Goal: Task Accomplishment & Management: Complete application form

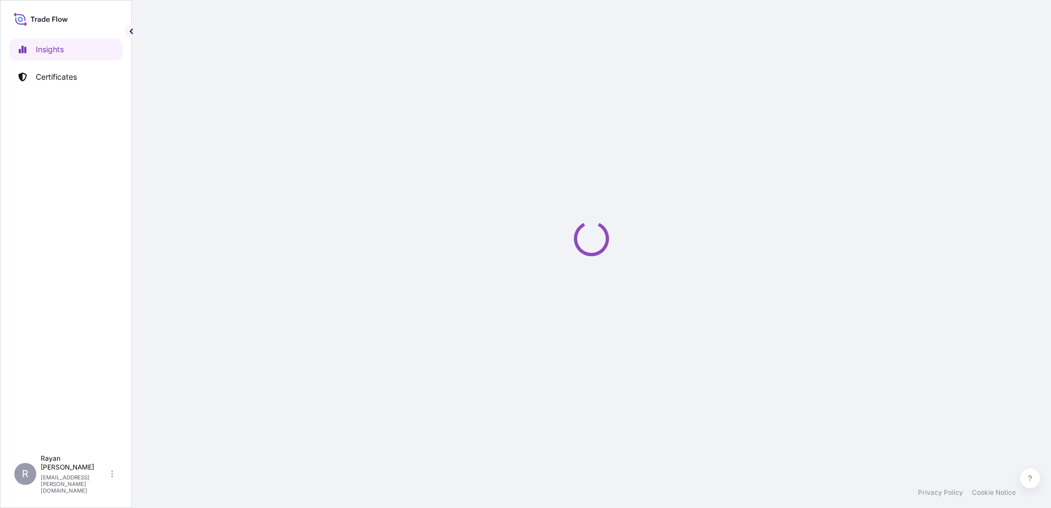
select select "2025"
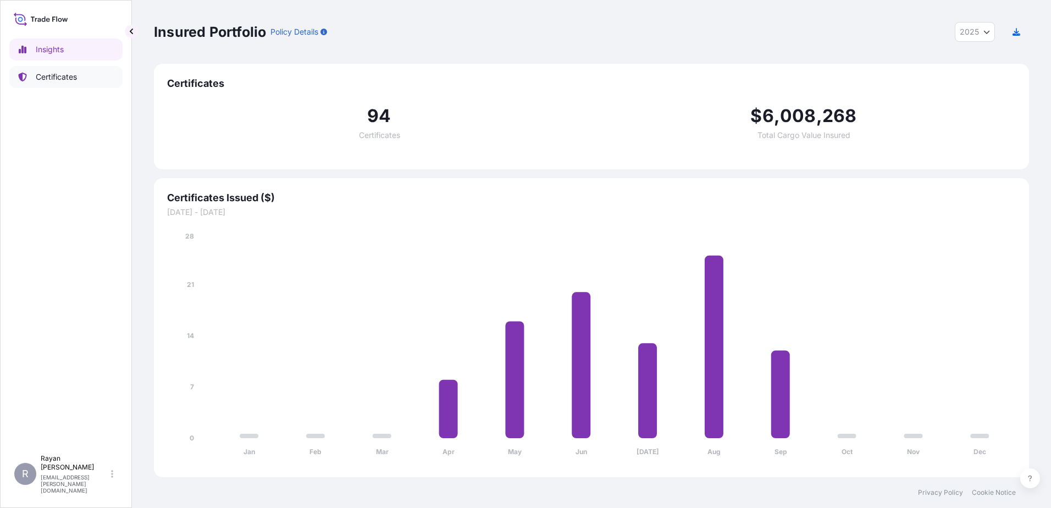
click at [59, 81] on p "Certificates" at bounding box center [56, 76] width 41 height 11
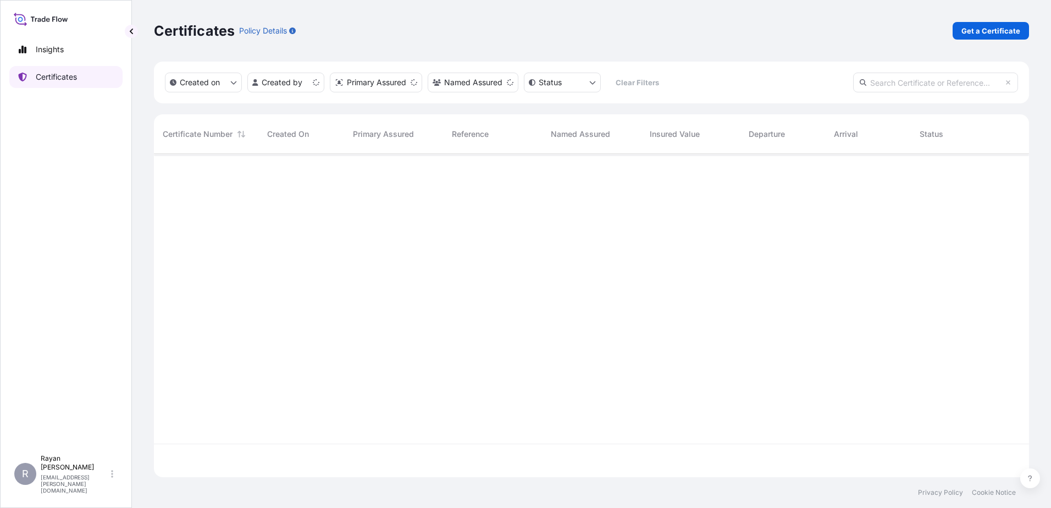
scroll to position [321, 867]
click at [981, 31] on p "Get a Certificate" at bounding box center [991, 30] width 59 height 11
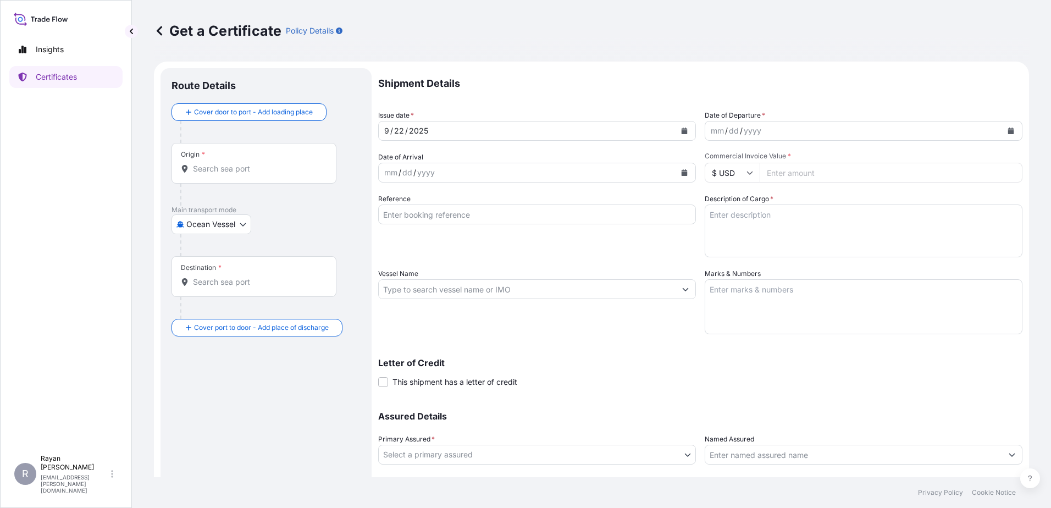
click at [246, 218] on body "Insights Certificates R [PERSON_NAME] [EMAIL_ADDRESS][PERSON_NAME][DOMAIN_NAME]…" at bounding box center [525, 254] width 1051 height 508
click at [208, 257] on div "Air" at bounding box center [212, 253] width 72 height 20
select select "Air"
click at [213, 173] on input "Origin *" at bounding box center [258, 173] width 130 height 11
click at [246, 167] on div "Origin *" at bounding box center [254, 167] width 165 height 41
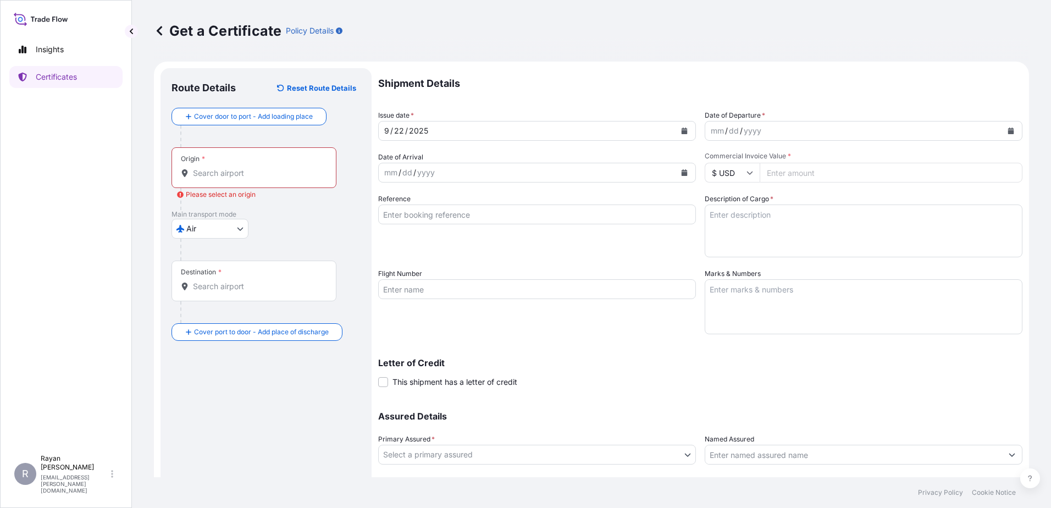
click at [246, 168] on input "Origin * Please select an origin" at bounding box center [258, 173] width 130 height 11
click at [246, 167] on div "Origin *" at bounding box center [254, 167] width 165 height 41
click at [246, 168] on input "Origin * Please select an origin" at bounding box center [258, 173] width 130 height 11
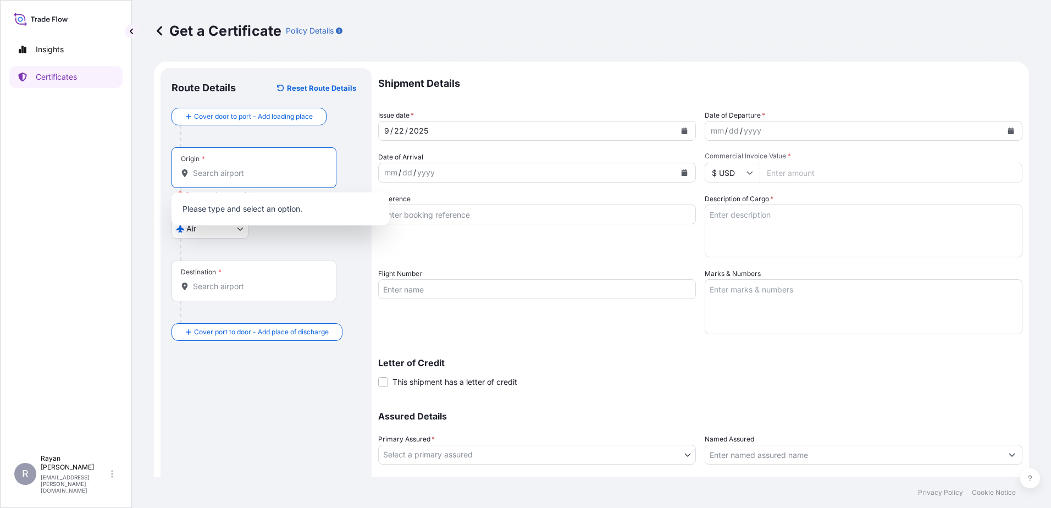
drag, startPoint x: 246, startPoint y: 167, endPoint x: 229, endPoint y: 174, distance: 18.7
click at [229, 174] on input "Origin * Please select an origin" at bounding box center [258, 173] width 130 height 11
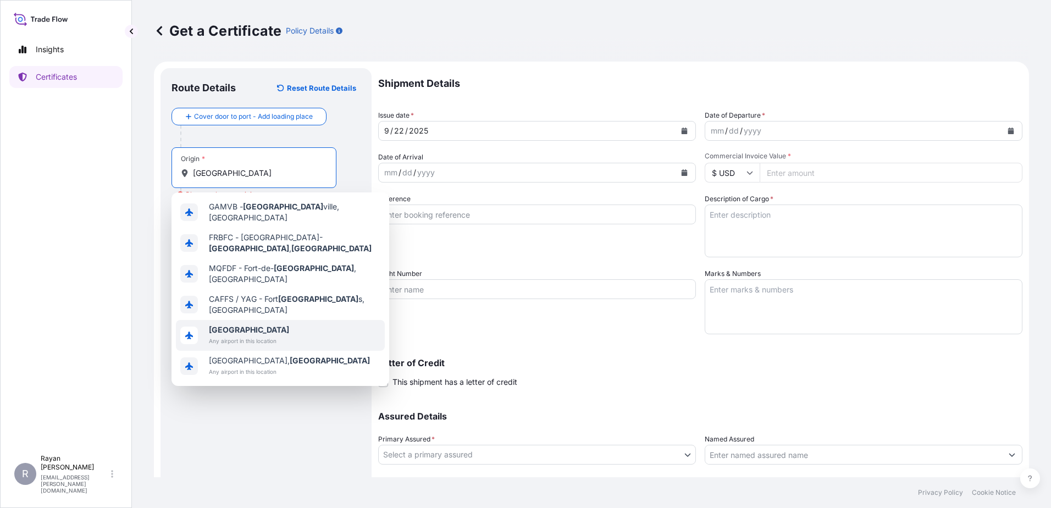
click at [227, 325] on b "[GEOGRAPHIC_DATA]" at bounding box center [249, 329] width 80 height 9
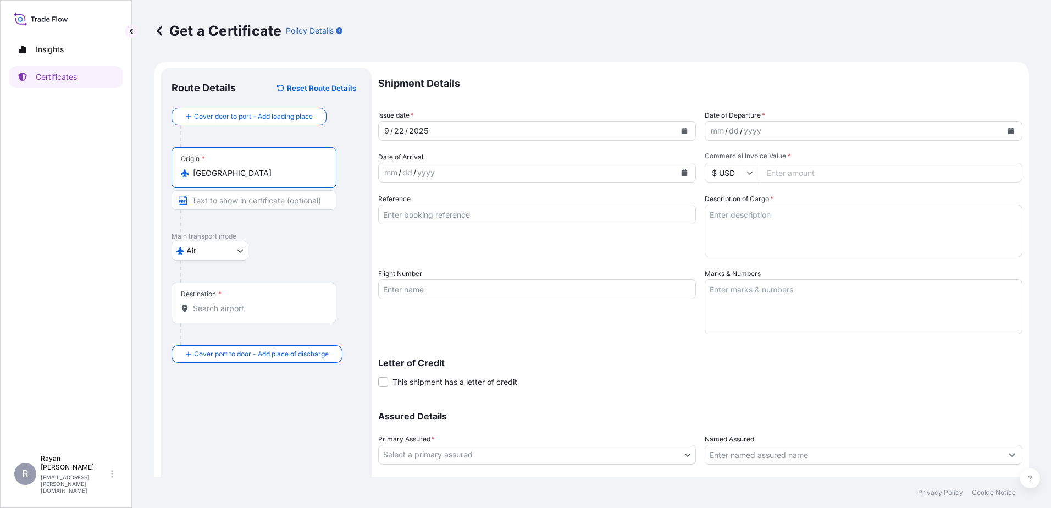
type input "[GEOGRAPHIC_DATA]"
click at [228, 302] on div "Destination *" at bounding box center [254, 303] width 165 height 41
click at [228, 303] on input "Destination *" at bounding box center [258, 308] width 130 height 11
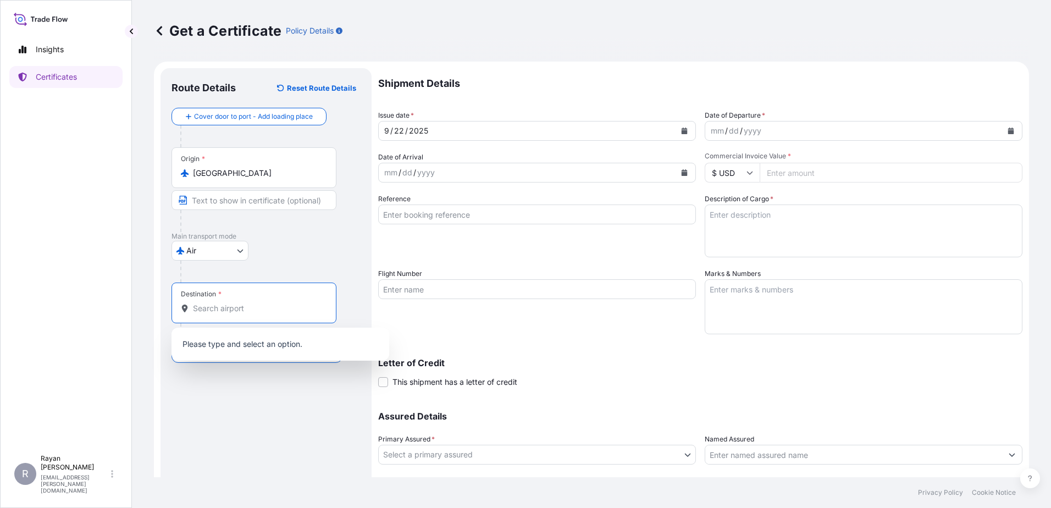
click at [216, 303] on input "Destination *" at bounding box center [258, 308] width 130 height 11
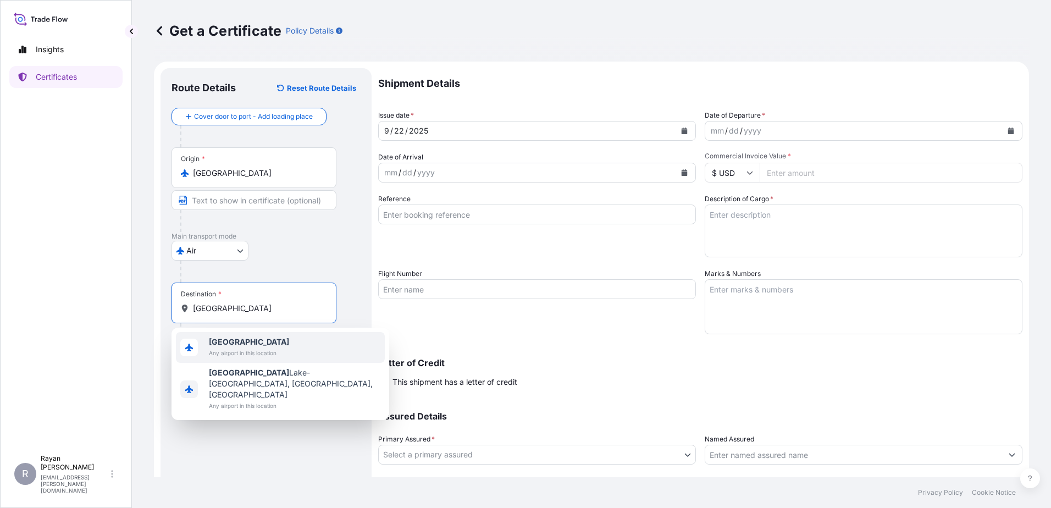
click at [252, 353] on span "Any airport in this location" at bounding box center [249, 352] width 80 height 11
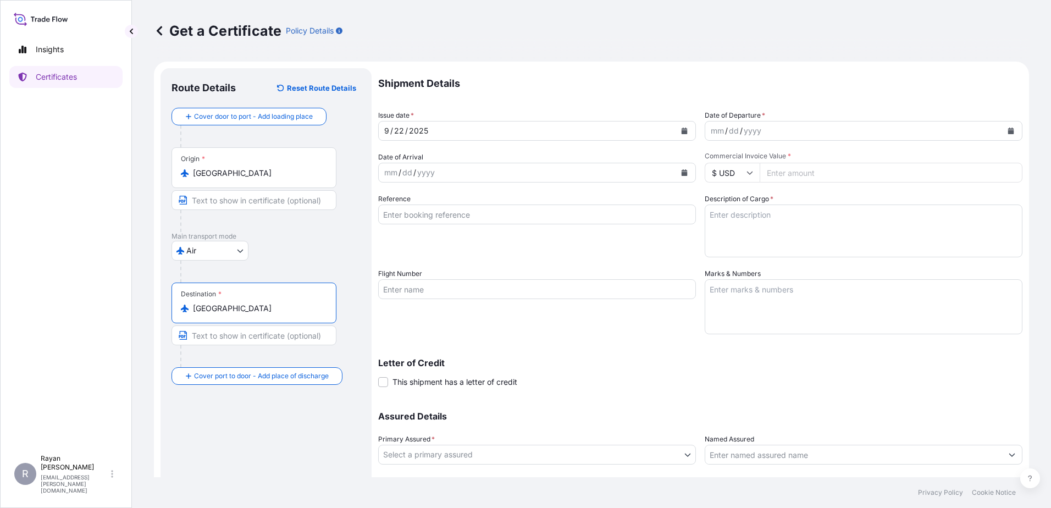
type input "[GEOGRAPHIC_DATA]"
click at [1002, 135] on button "Calendar" at bounding box center [1011, 131] width 18 height 18
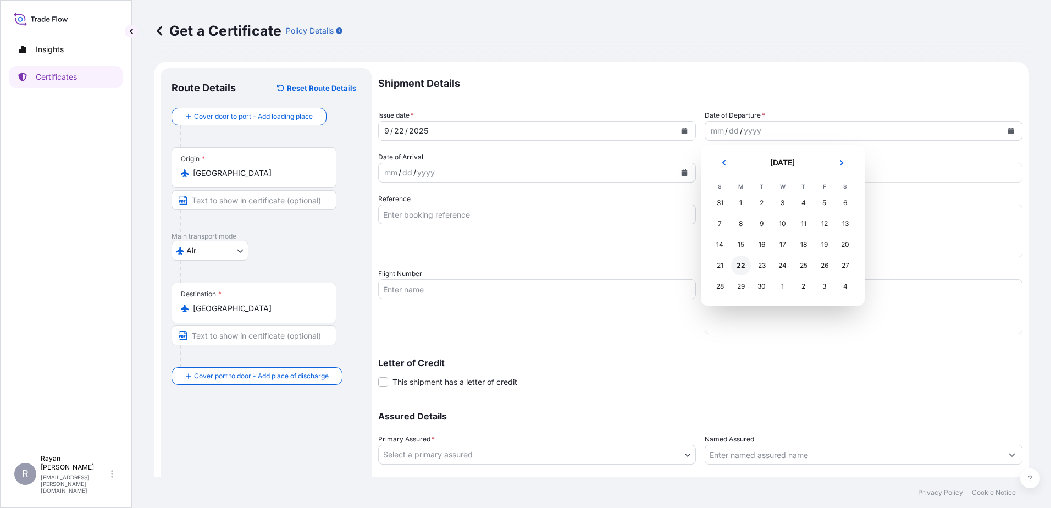
click at [734, 263] on div "22" at bounding box center [741, 266] width 20 height 20
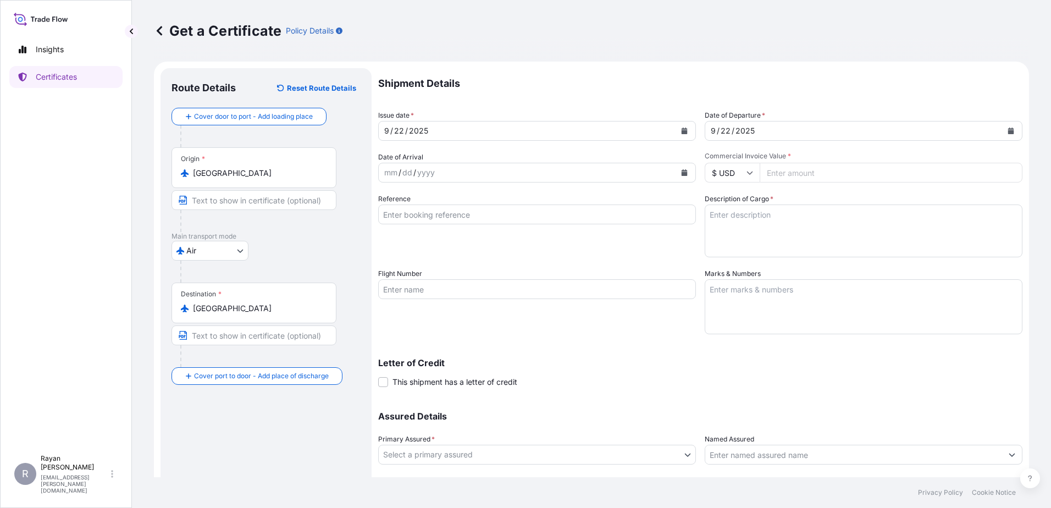
click at [810, 173] on input "Commercial Invoice Value *" at bounding box center [891, 173] width 263 height 20
type input "3037.2"
click at [419, 212] on input "Reference" at bounding box center [537, 215] width 318 height 20
paste input "0822405984"
type input "0822405984"
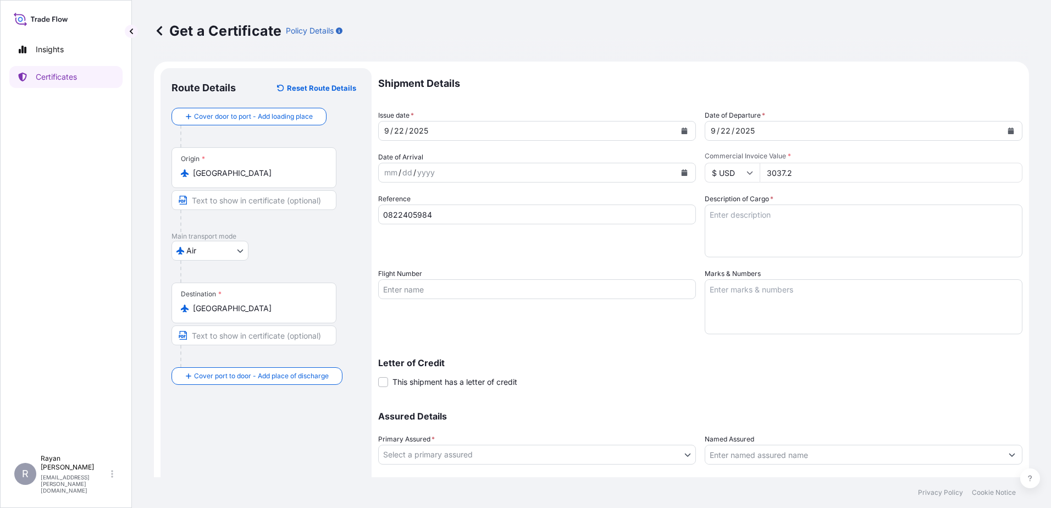
click at [751, 243] on textarea "Description of Cargo *" at bounding box center [864, 231] width 318 height 53
paste textarea "Medical Supplies (diagnostics consumables & reagents)"
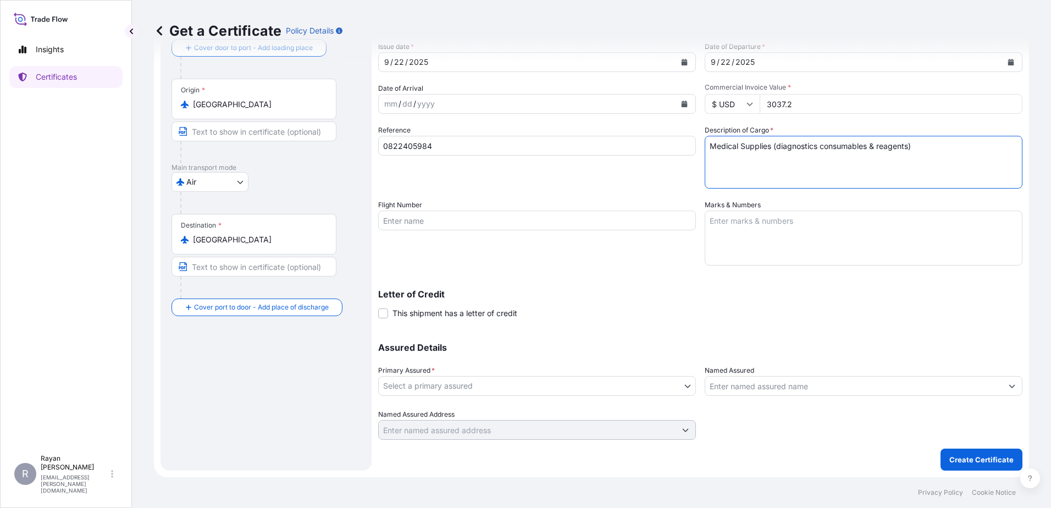
type textarea "Medical Supplies (diagnostics consumables & reagents)"
click at [479, 310] on span "This shipment has a letter of credit" at bounding box center [455, 313] width 125 height 11
click at [378, 307] on input "This shipment has a letter of credit" at bounding box center [378, 307] width 0 height 0
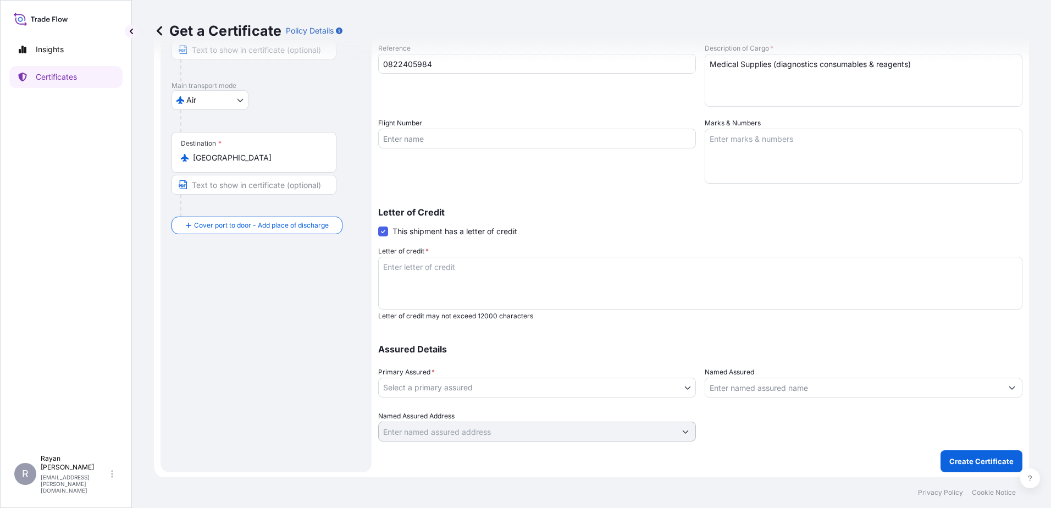
scroll to position [152, 0]
click at [514, 288] on textarea "Letter of credit *" at bounding box center [700, 281] width 644 height 53
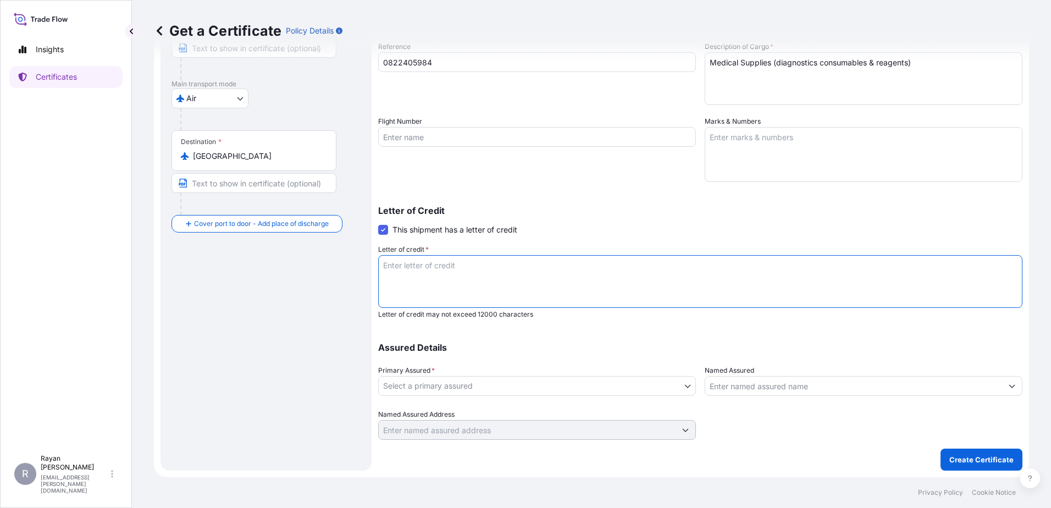
paste textarea "THE EGYPTIAN AUTHORITY FOR UNIFIED PROCUREMENT, MEDICAL SUPPLY AND MEDICAL TECH…"
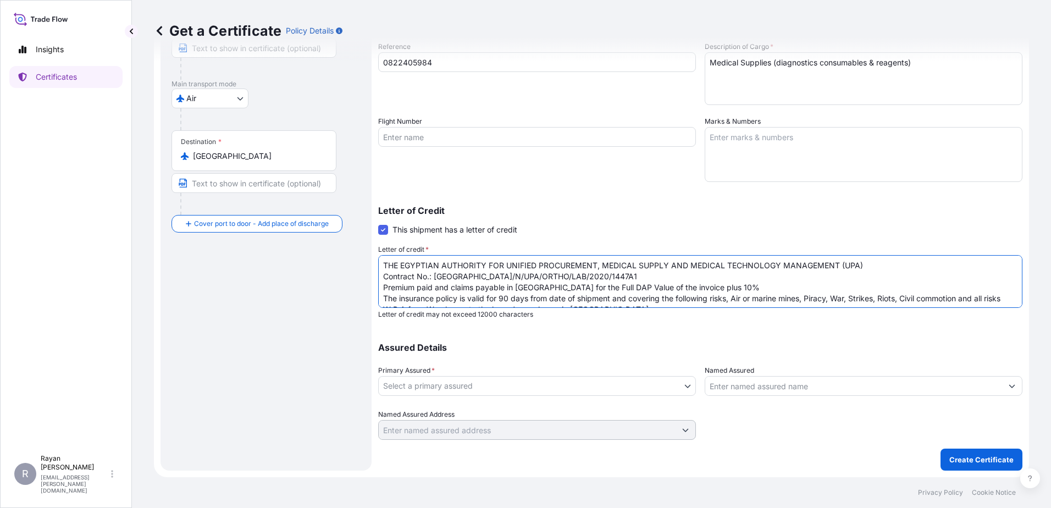
scroll to position [84, 0]
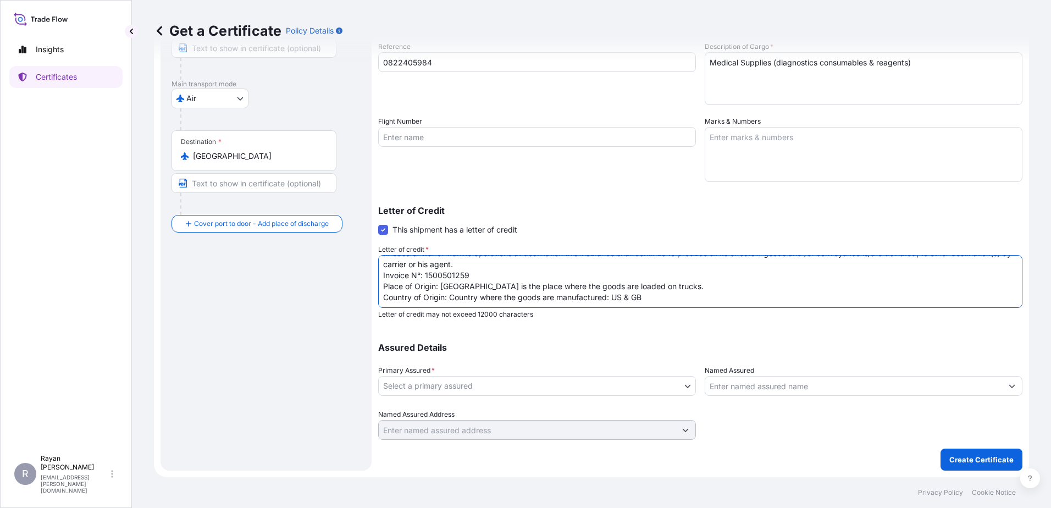
type textarea "THE EGYPTIAN AUTHORITY FOR UNIFIED PROCUREMENT, MEDICAL SUPPLY AND MEDICAL TECH…"
click at [614, 394] on body "Insights Certificates R [PERSON_NAME] [EMAIL_ADDRESS][PERSON_NAME][DOMAIN_NAME]…" at bounding box center [525, 254] width 1051 height 508
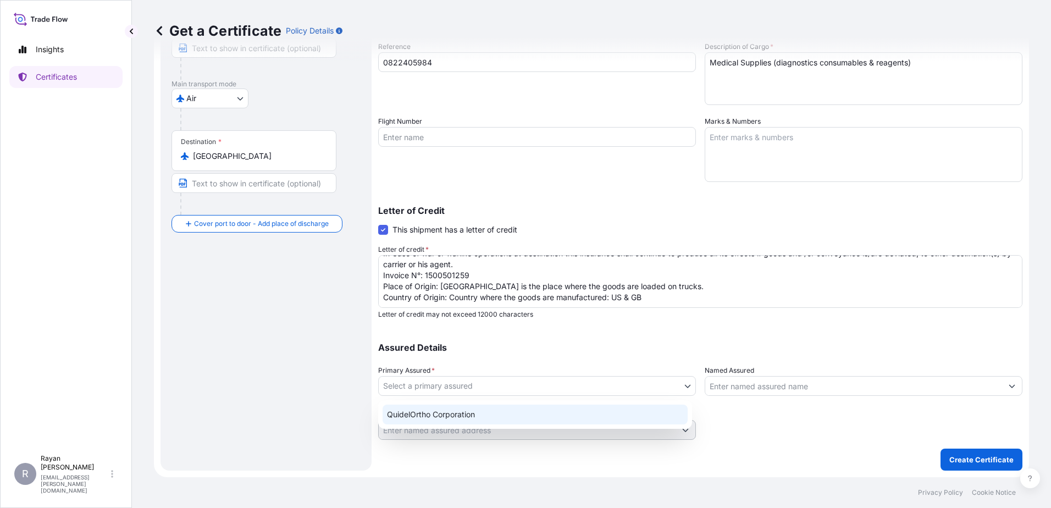
click at [542, 416] on div "QuidelOrtho Corporation" at bounding box center [535, 415] width 305 height 20
select select "31549"
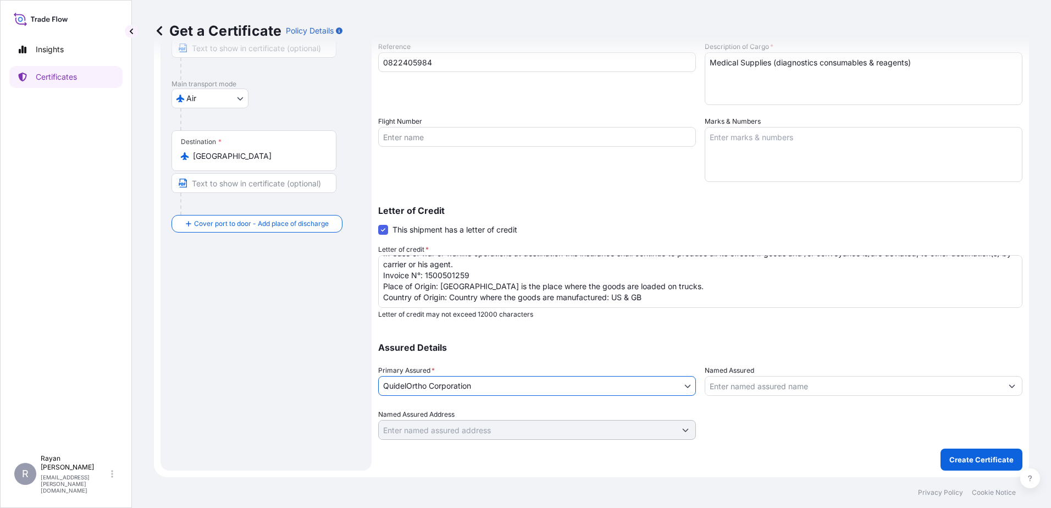
click at [741, 383] on input "Named Assured" at bounding box center [853, 386] width 297 height 20
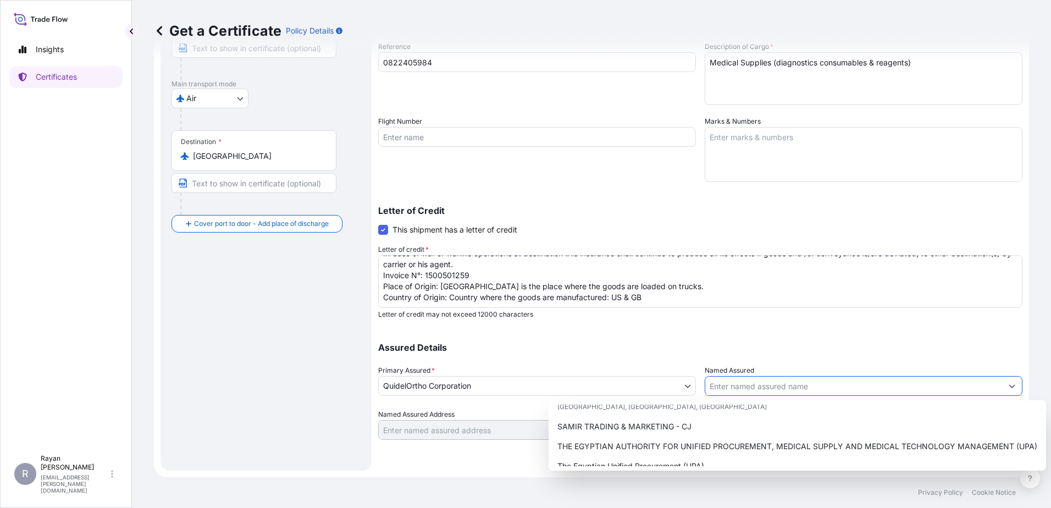
scroll to position [273, 0]
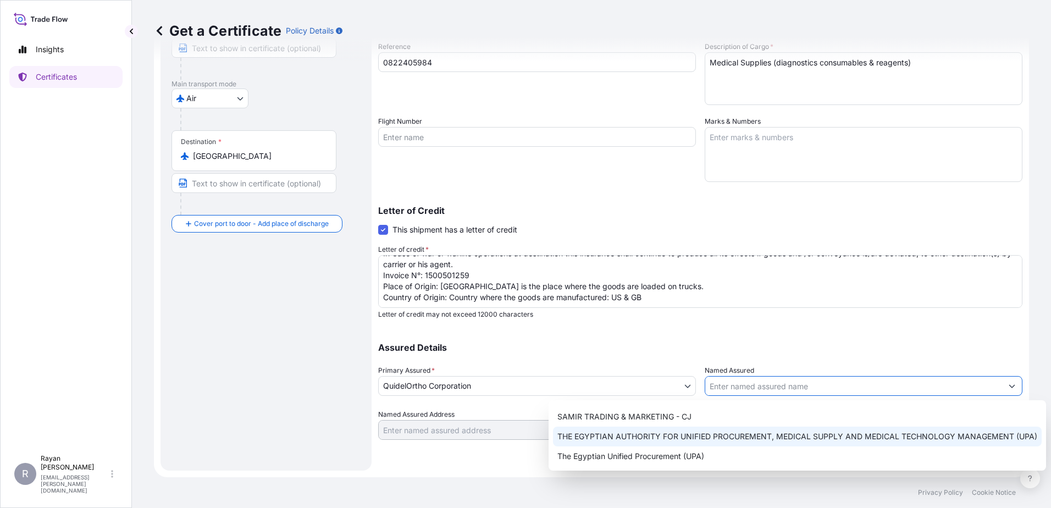
click at [760, 433] on span "THE EGYPTIAN AUTHORITY FOR UNIFIED PROCUREMENT, MEDICAL SUPPLY AND MEDICAL TECH…" at bounding box center [798, 436] width 480 height 11
type input "THE EGYPTIAN AUTHORITY FOR UNIFIED PROCUREMENT, MEDICAL SUPPLY AND MEDICAL TECH…"
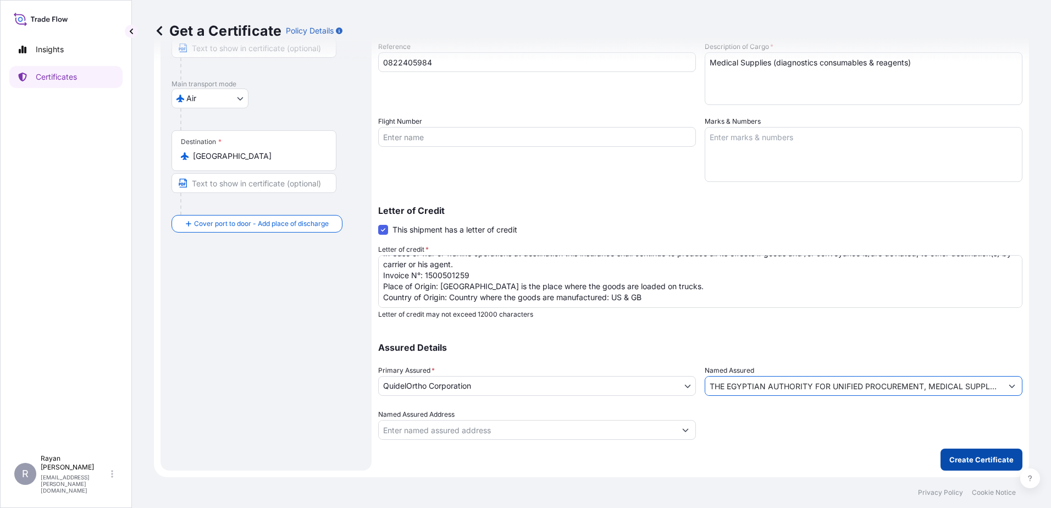
click at [957, 462] on p "Create Certificate" at bounding box center [982, 459] width 64 height 11
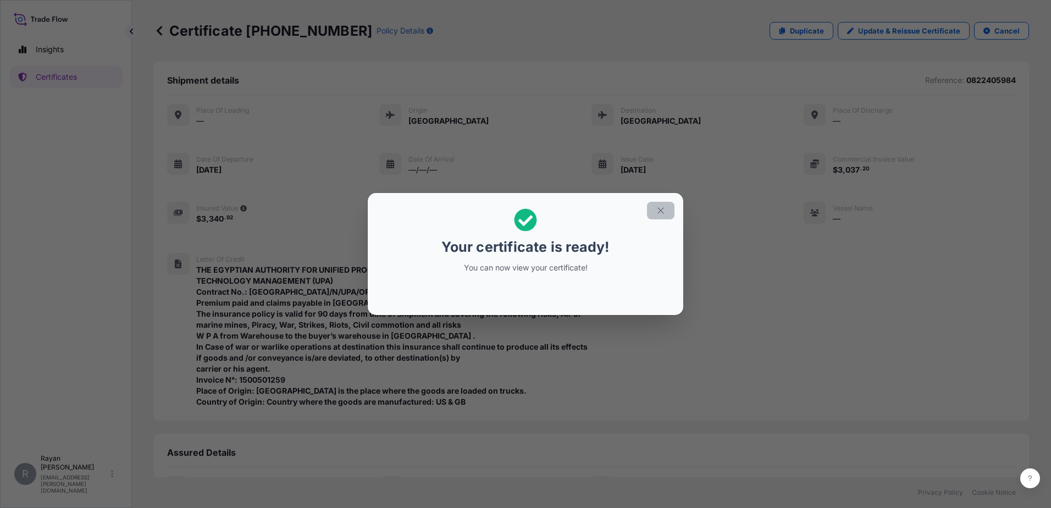
click at [658, 210] on icon "button" at bounding box center [661, 211] width 10 height 10
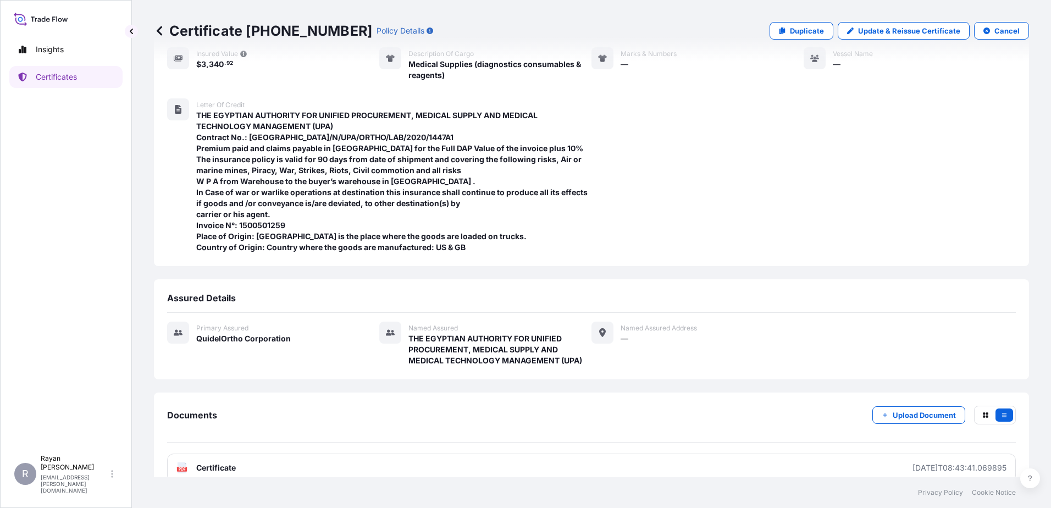
scroll to position [173, 0]
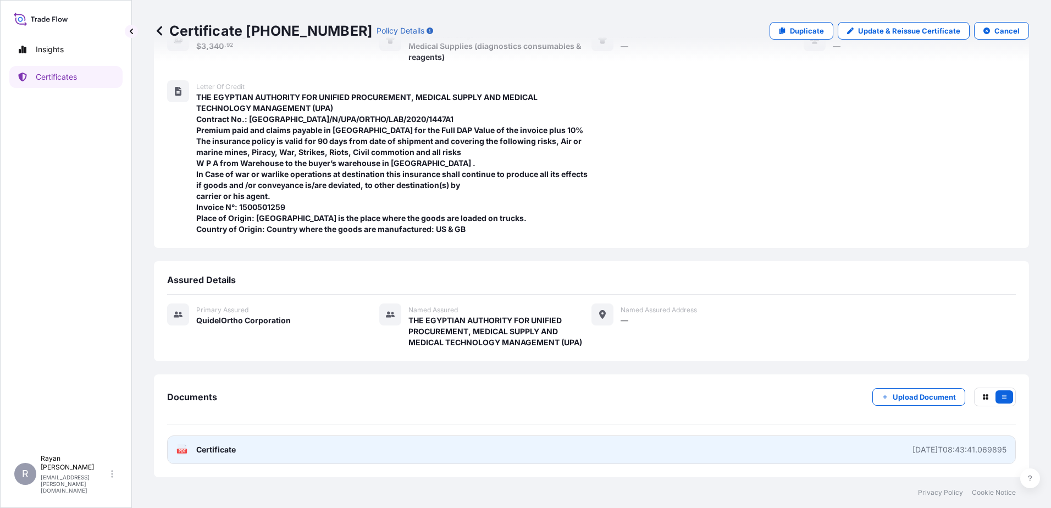
click at [231, 445] on span "Certificate" at bounding box center [216, 449] width 40 height 11
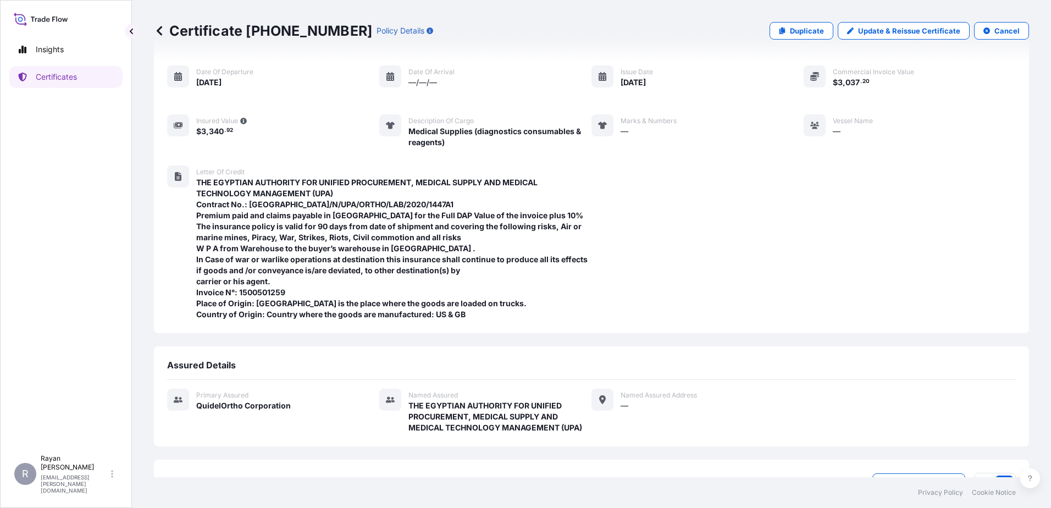
scroll to position [0, 0]
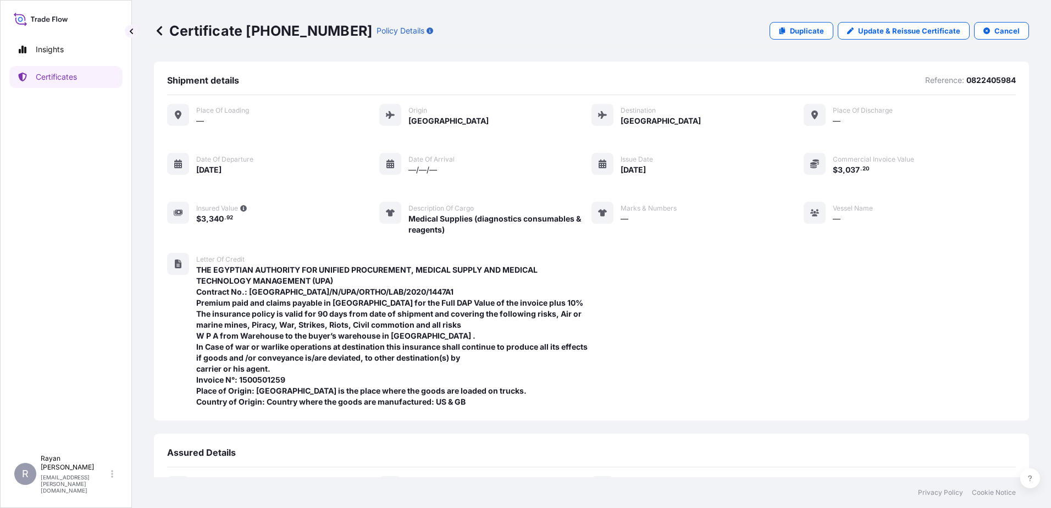
click at [165, 32] on p "Certificate [PHONE_NUMBER]" at bounding box center [263, 31] width 218 height 18
click at [156, 34] on icon at bounding box center [159, 30] width 11 height 11
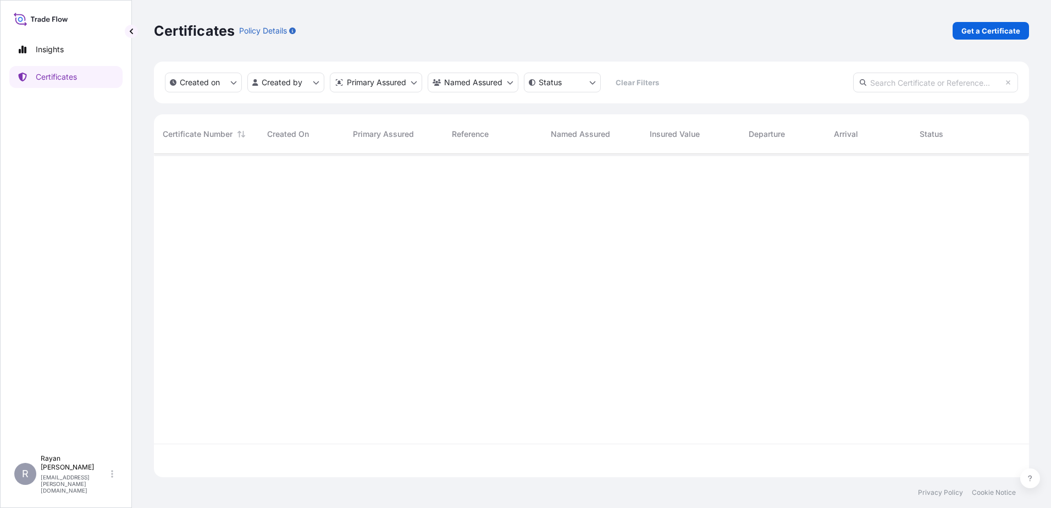
scroll to position [321, 867]
click at [962, 31] on link "Get a Certificate" at bounding box center [991, 31] width 76 height 18
select select "Ocean Vessel"
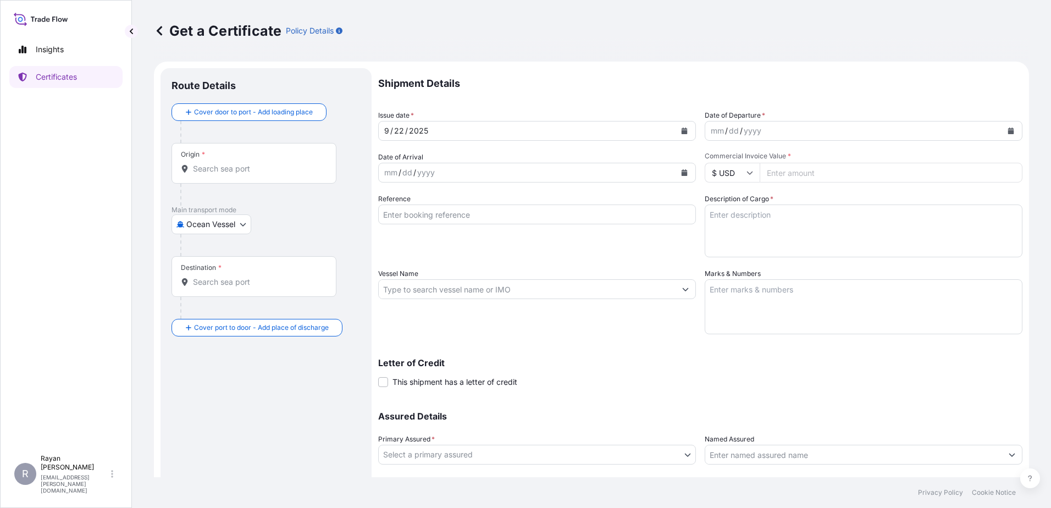
click at [486, 214] on input "Reference" at bounding box center [537, 215] width 318 height 20
paste input "0822411000"
type input "0822411000"
click at [222, 230] on body "Insights Certificates R [PERSON_NAME] [EMAIL_ADDRESS][PERSON_NAME][DOMAIN_NAME]…" at bounding box center [525, 254] width 1051 height 508
click at [205, 242] on div "Air Exhibition Road [GEOGRAPHIC_DATA]" at bounding box center [212, 283] width 81 height 88
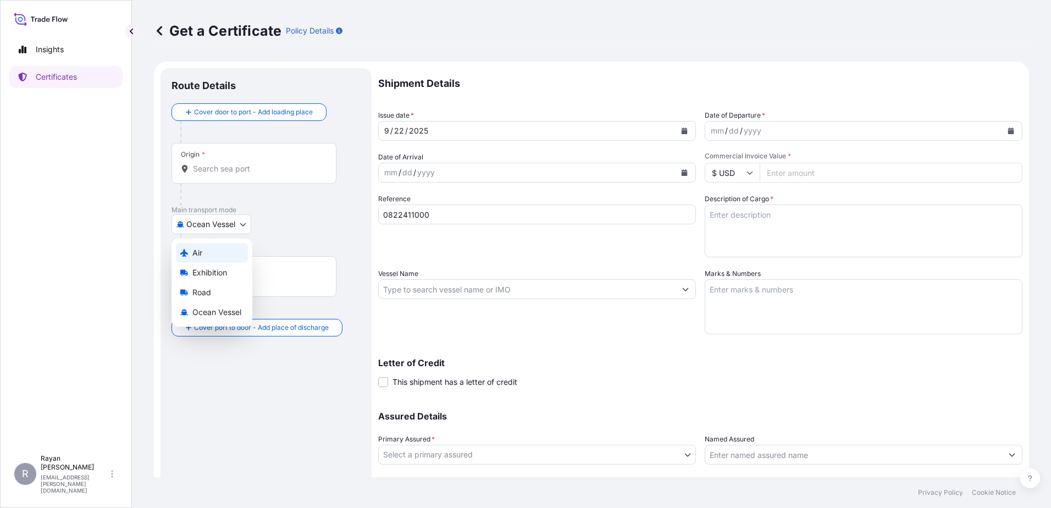
click at [200, 253] on span "Air" at bounding box center [197, 252] width 10 height 11
select select "Air"
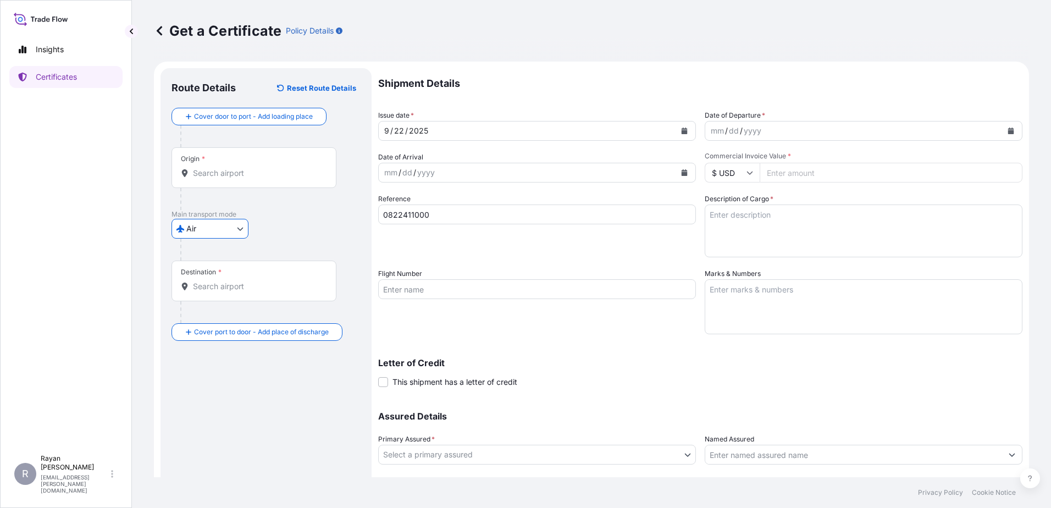
click at [215, 172] on input "Origin *" at bounding box center [258, 173] width 130 height 11
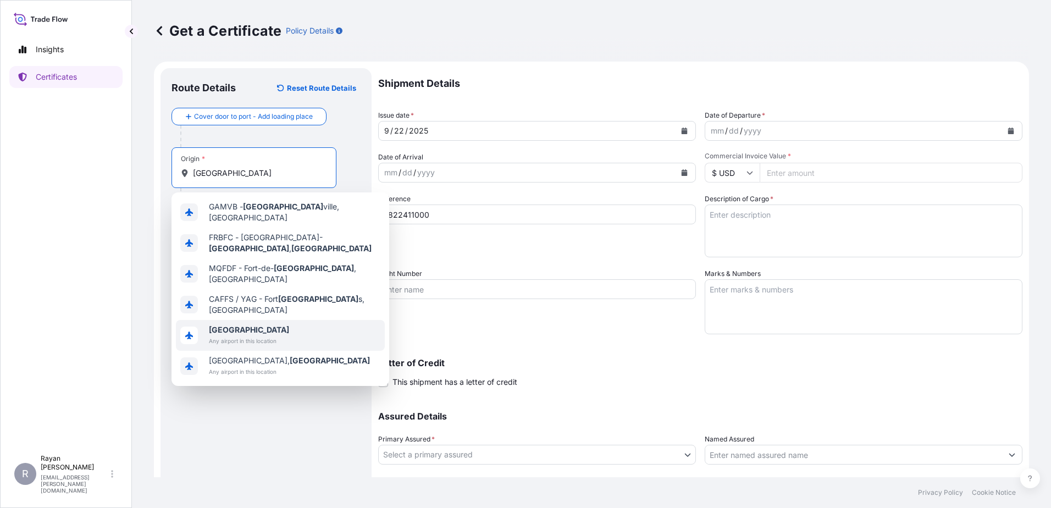
click at [238, 335] on span "Any airport in this location" at bounding box center [249, 340] width 80 height 11
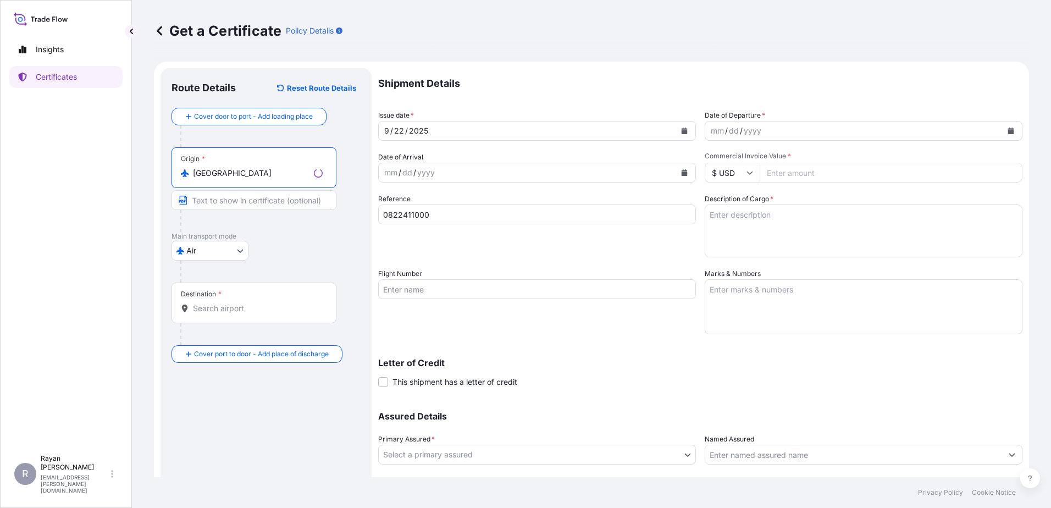
type input "[GEOGRAPHIC_DATA]"
click at [213, 308] on input "Destination *" at bounding box center [258, 308] width 130 height 11
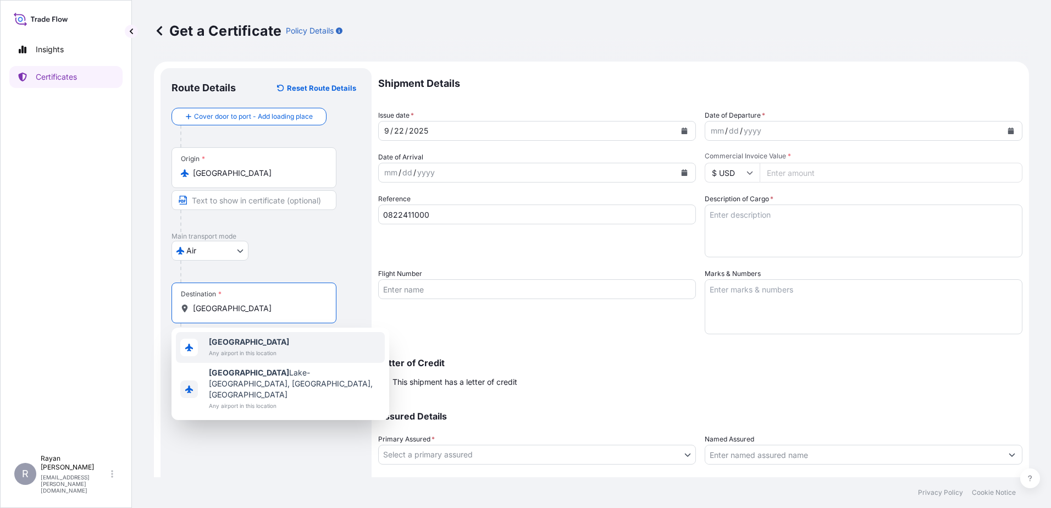
click at [223, 359] on div "[GEOGRAPHIC_DATA] Any airport in this location" at bounding box center [280, 347] width 209 height 31
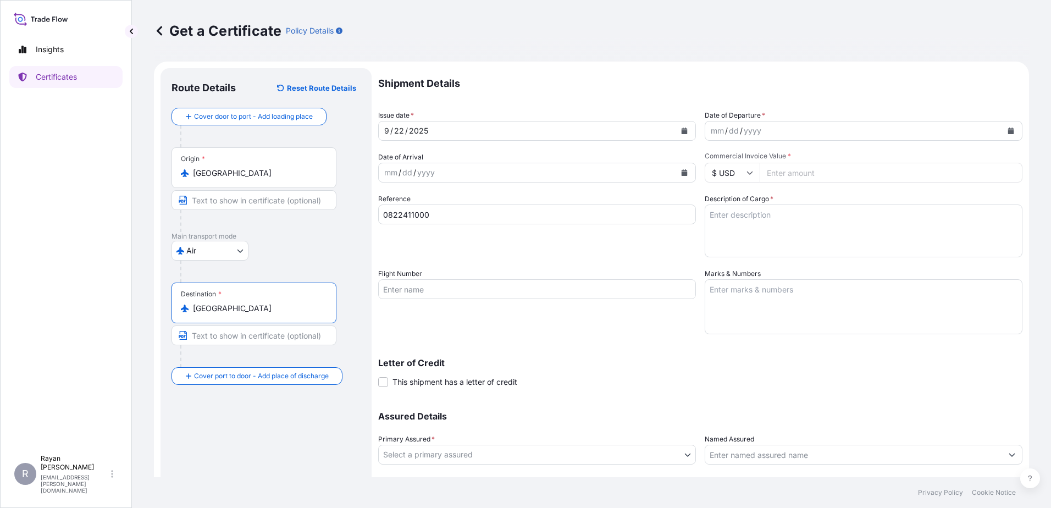
type input "[GEOGRAPHIC_DATA]"
click at [1012, 126] on div "mm / dd / yyyy" at bounding box center [864, 131] width 318 height 20
click at [1008, 128] on icon "Calendar" at bounding box center [1011, 131] width 6 height 7
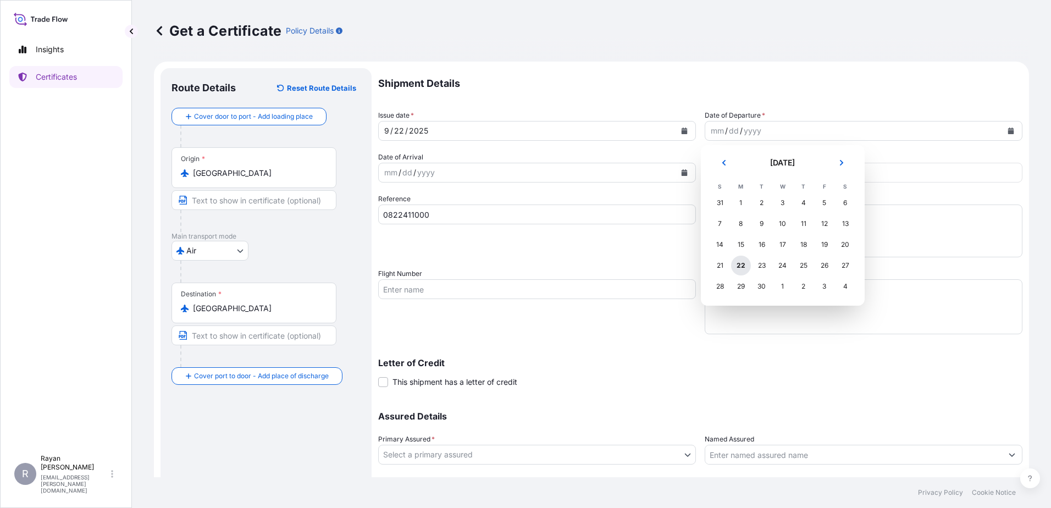
click at [743, 261] on div "22" at bounding box center [741, 266] width 20 height 20
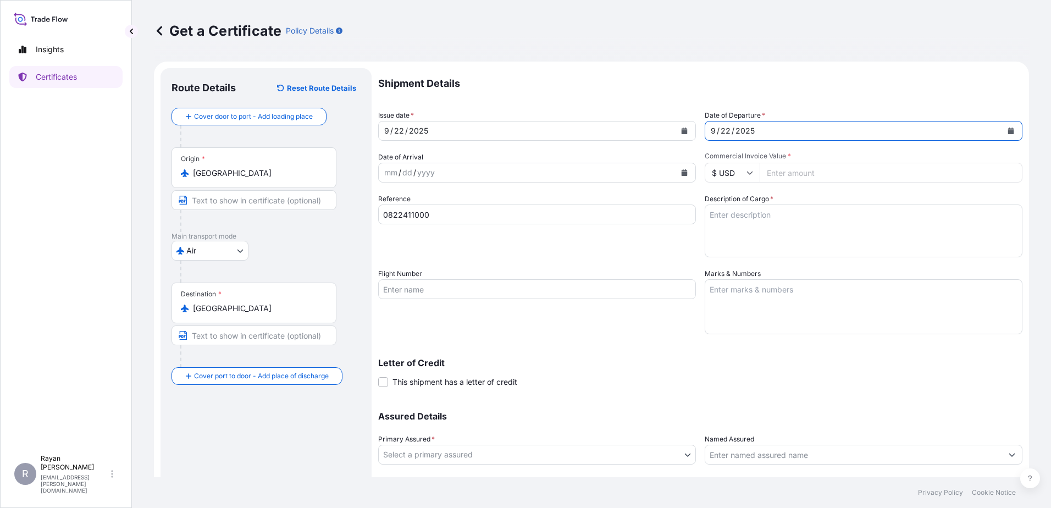
click at [809, 170] on input "Commercial Invoice Value *" at bounding box center [891, 173] width 263 height 20
type input "493.95"
click at [782, 226] on textarea "Description of Cargo *" at bounding box center [864, 231] width 318 height 53
paste textarea "Medical Supplies (diagnostics consumables & reagents)"
type textarea "Medical Supplies (diagnostics consumables & reagents)"
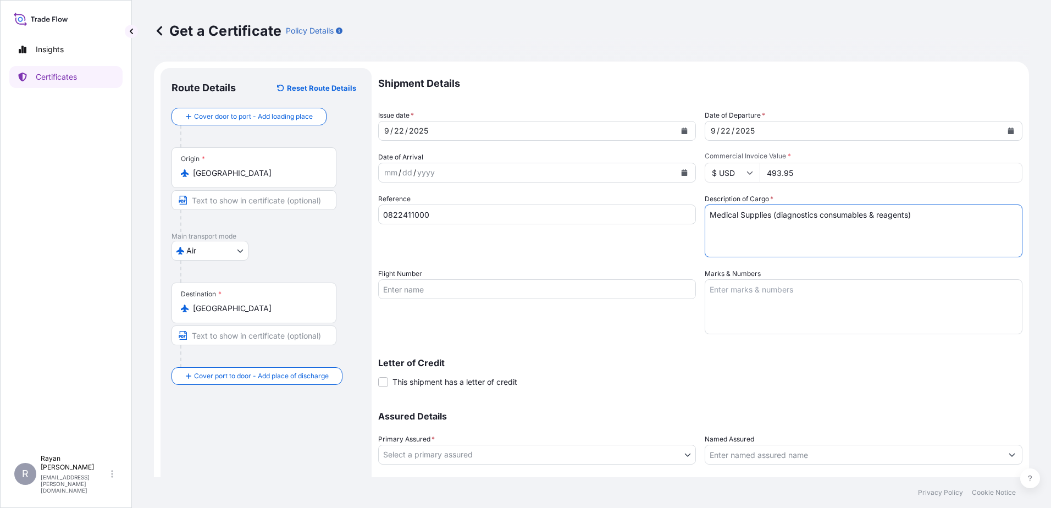
click at [460, 388] on div "Shipment Details Issue date * [DATE] Date of Departure * [DATE] Date of Arrival…" at bounding box center [700, 288] width 644 height 440
click at [460, 381] on span "This shipment has a letter of credit" at bounding box center [455, 382] width 125 height 11
click at [378, 376] on input "This shipment has a letter of credit" at bounding box center [378, 376] width 0 height 0
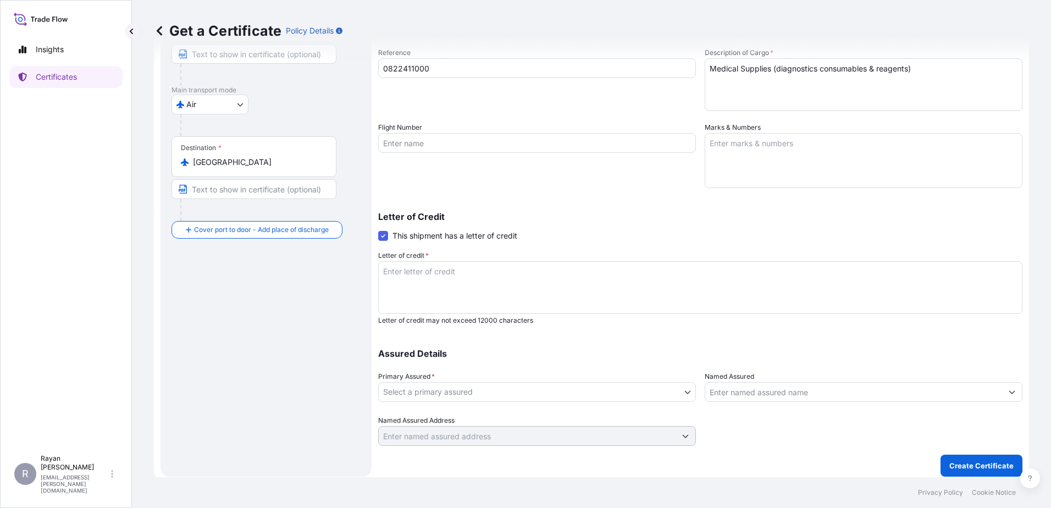
scroll to position [152, 0]
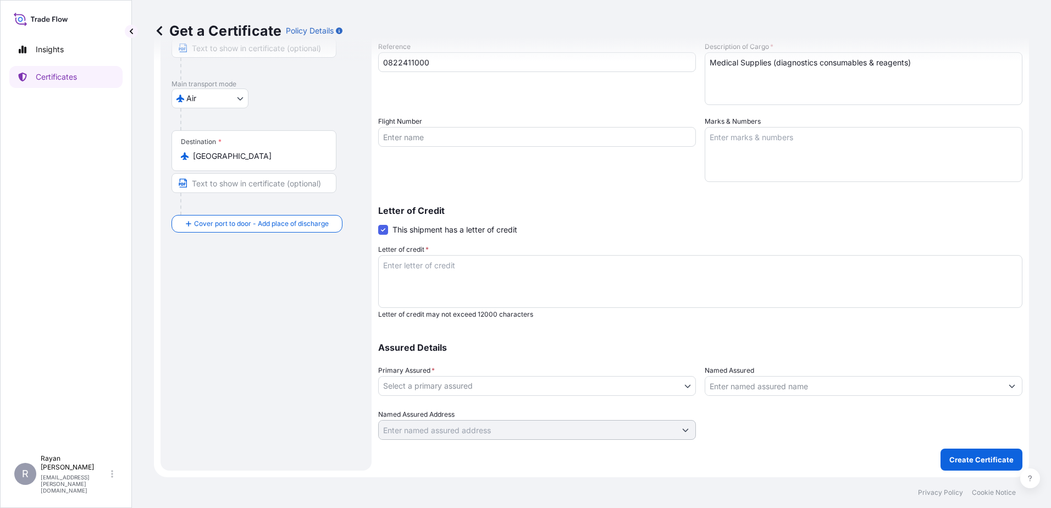
click at [537, 290] on textarea "Letter of credit *" at bounding box center [700, 281] width 644 height 53
paste textarea "THE EGYPTIAN AUTHORITY FOR UNIFIED PROCUREMENT, MEDICAL SUPPLY AND MEDICAL TECH…"
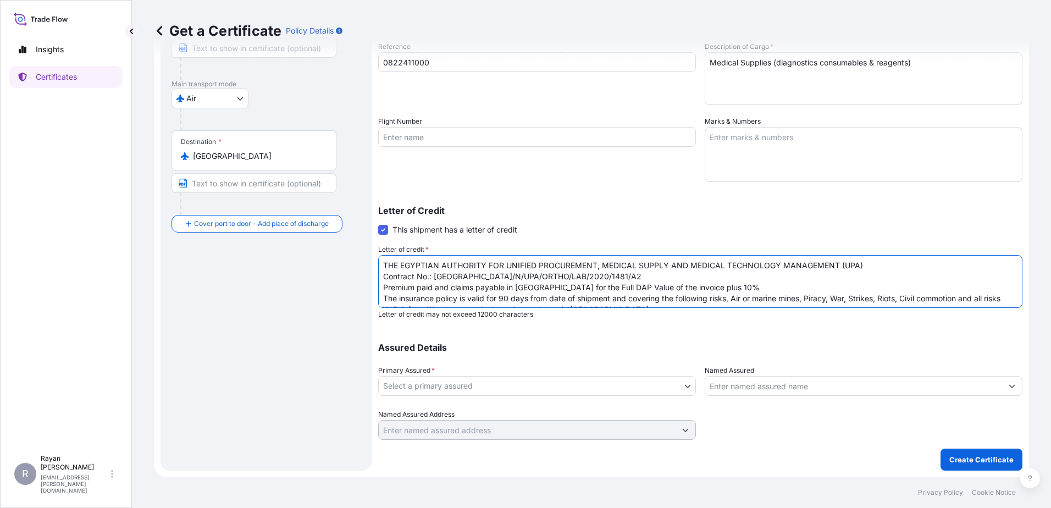
scroll to position [84, 0]
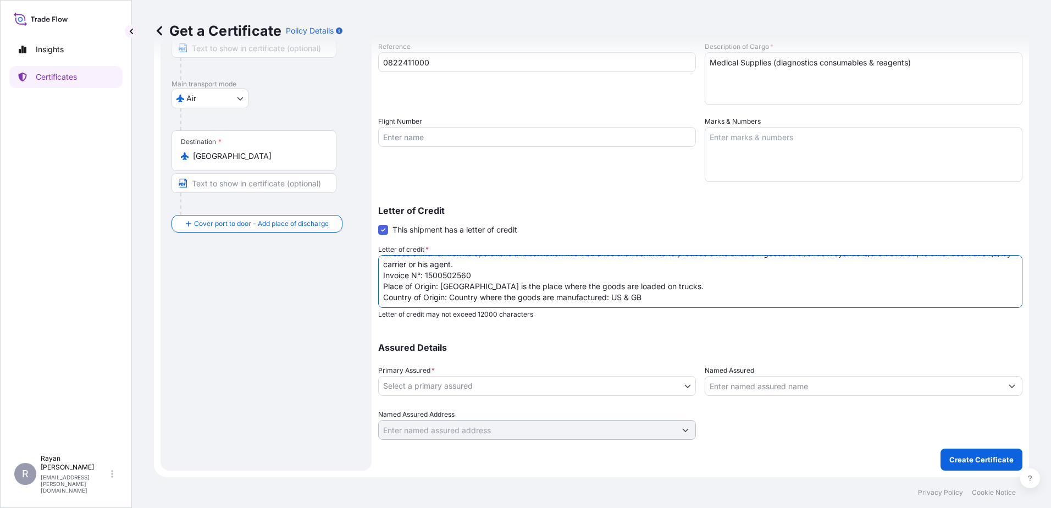
type textarea "THE EGYPTIAN AUTHORITY FOR UNIFIED PROCUREMENT, MEDICAL SUPPLY AND MEDICAL TECH…"
click at [660, 388] on body "Insights Certificates R [PERSON_NAME] [EMAIL_ADDRESS][PERSON_NAME][DOMAIN_NAME]…" at bounding box center [525, 254] width 1051 height 508
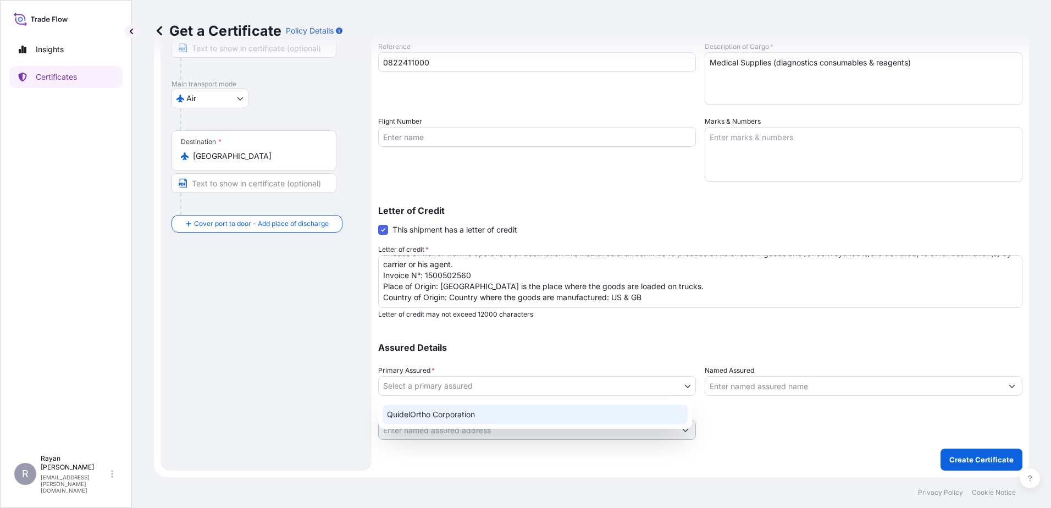
click at [611, 420] on div "QuidelOrtho Corporation" at bounding box center [535, 415] width 305 height 20
select select "31549"
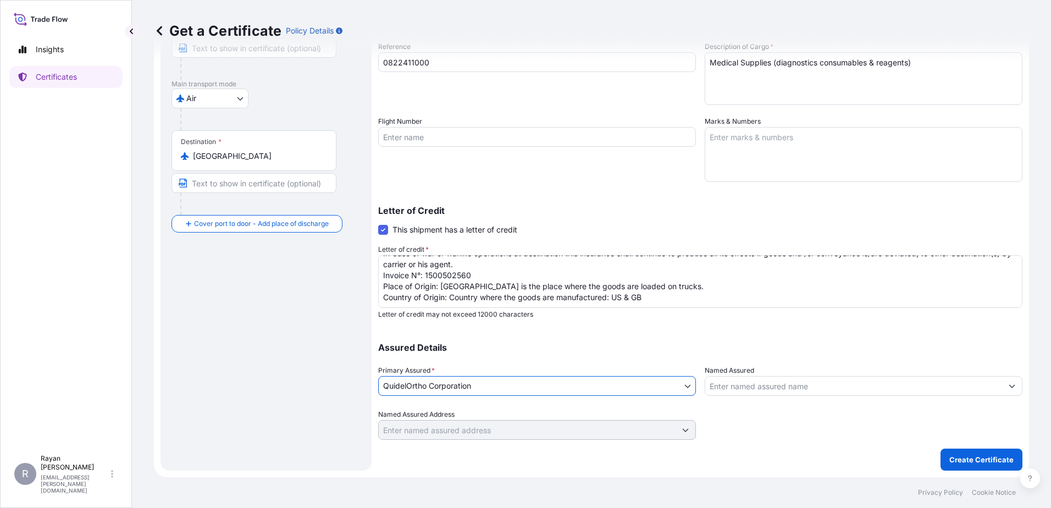
click at [756, 380] on input "Named Assured" at bounding box center [853, 386] width 297 height 20
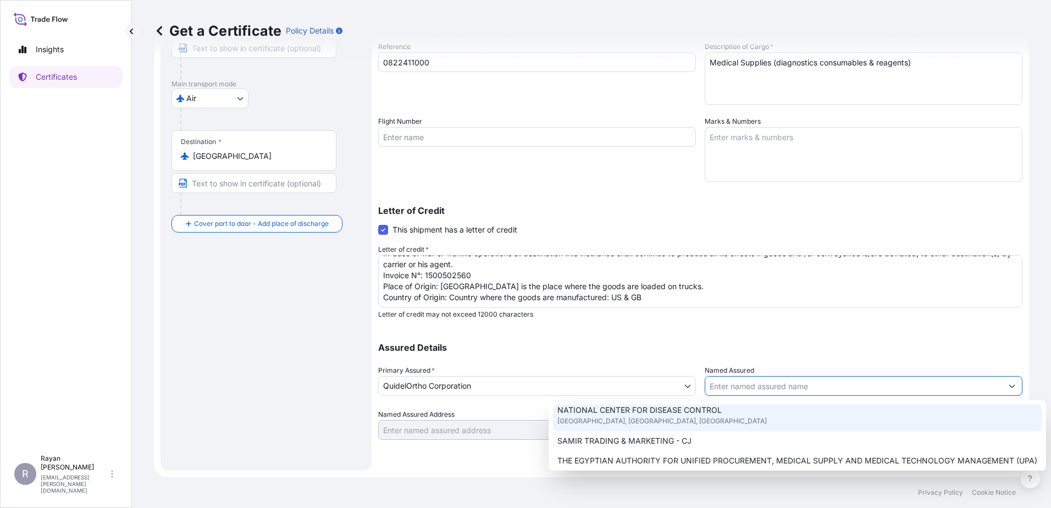
scroll to position [273, 0]
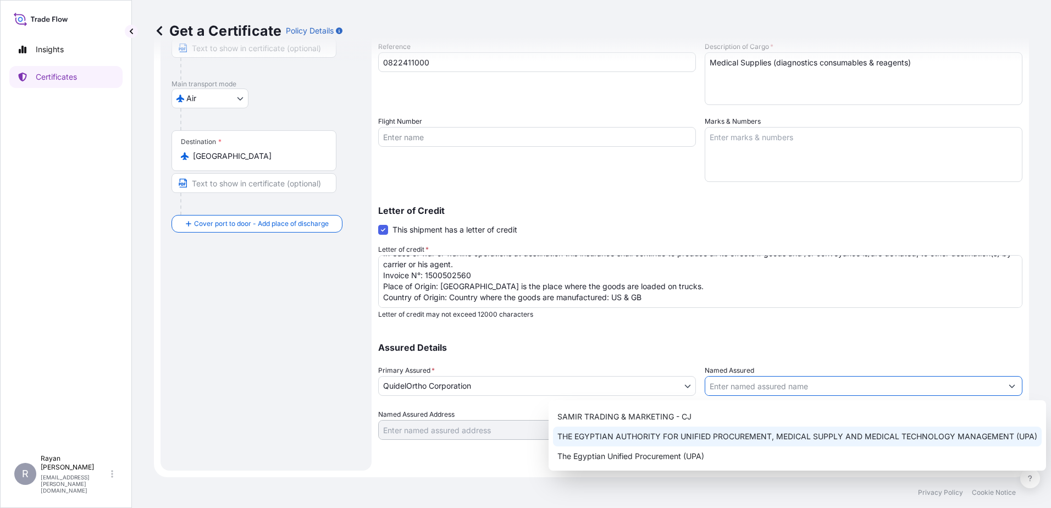
click at [698, 439] on span "THE EGYPTIAN AUTHORITY FOR UNIFIED PROCUREMENT, MEDICAL SUPPLY AND MEDICAL TECH…" at bounding box center [798, 436] width 480 height 11
type input "THE EGYPTIAN AUTHORITY FOR UNIFIED PROCUREMENT, MEDICAL SUPPLY AND MEDICAL TECH…"
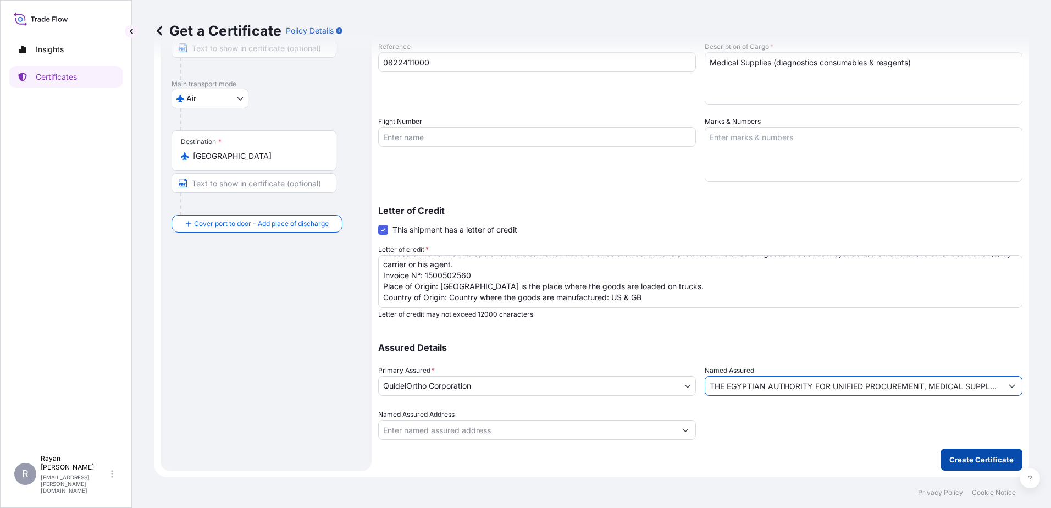
click at [950, 460] on p "Create Certificate" at bounding box center [982, 459] width 64 height 11
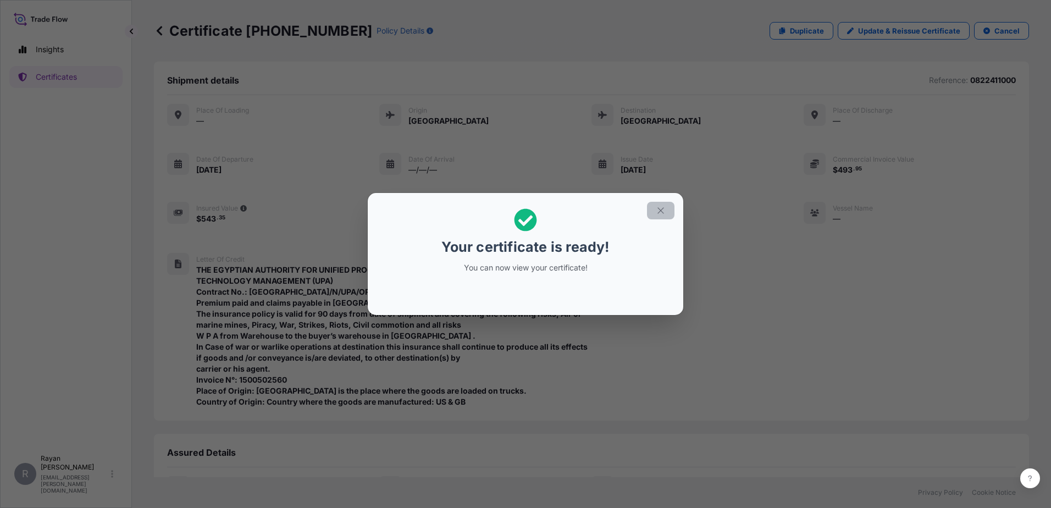
click at [659, 210] on icon "button" at bounding box center [661, 211] width 10 height 10
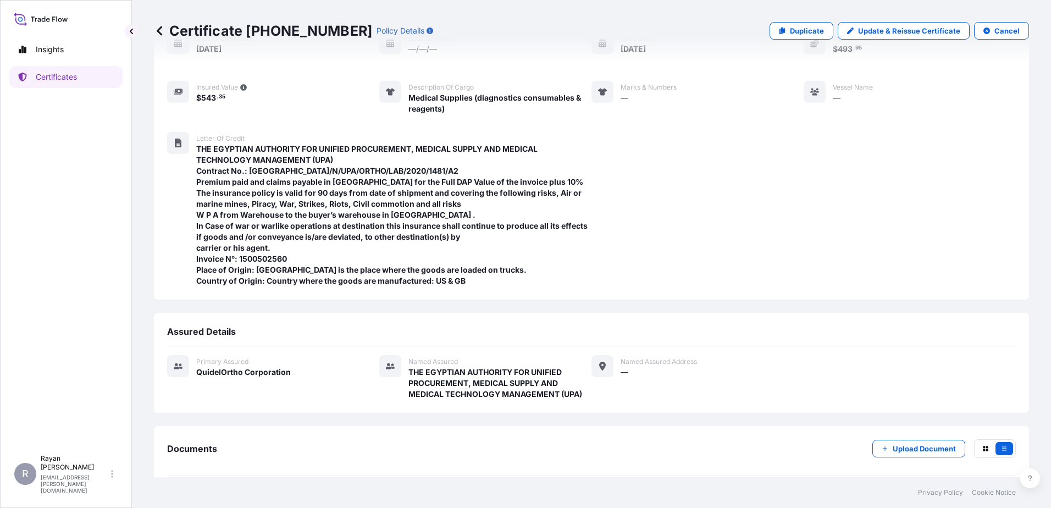
scroll to position [173, 0]
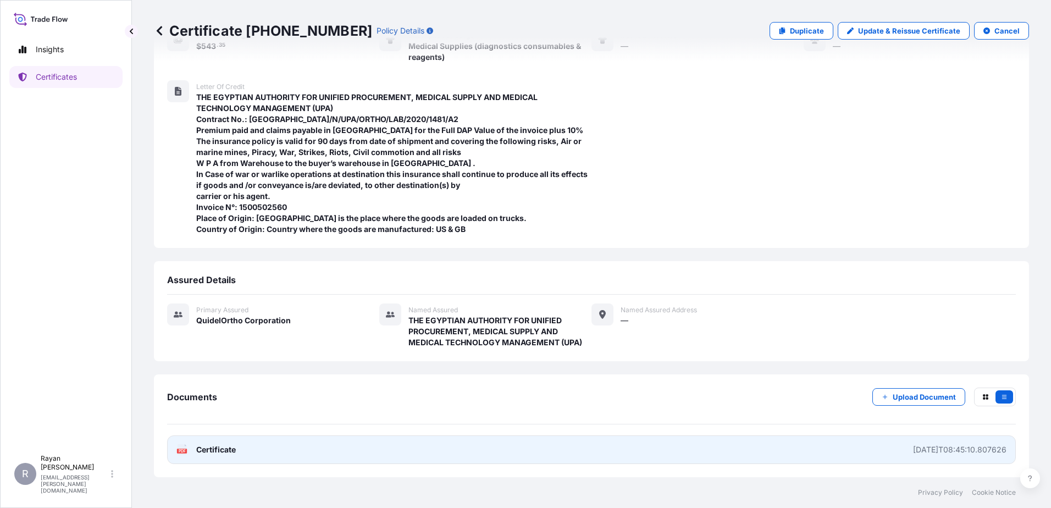
click at [216, 457] on link "PDF Certificate [DATE]T08:45:10.807626" at bounding box center [591, 449] width 849 height 29
